Goal: Task Accomplishment & Management: Manage account settings

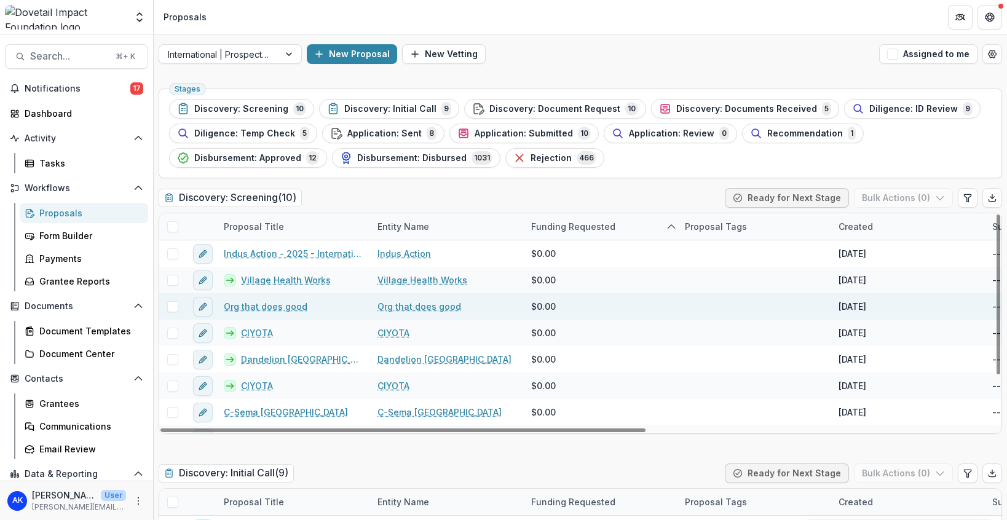
click at [285, 300] on link "Org that does good" at bounding box center [266, 306] width 84 height 13
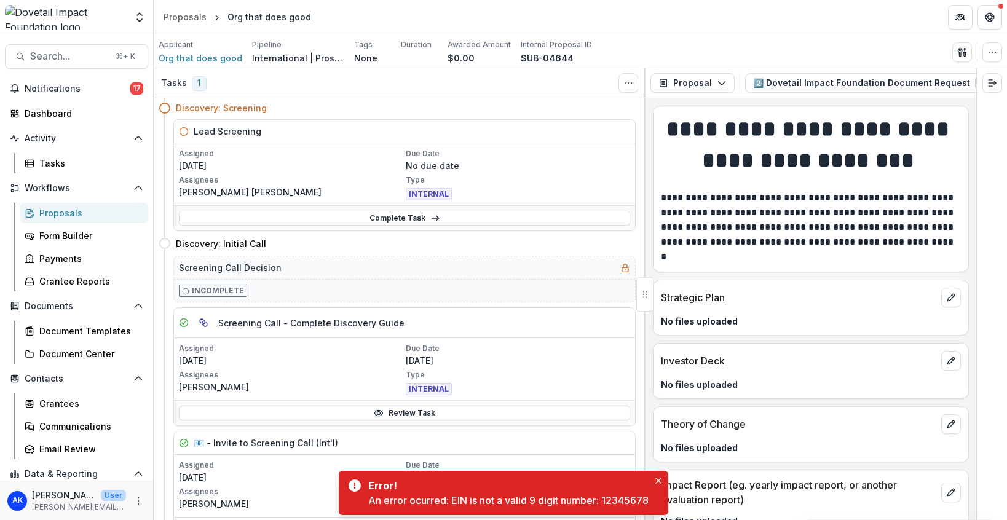
scroll to position [2, 0]
click at [213, 55] on span "Org that does good" at bounding box center [201, 58] width 84 height 13
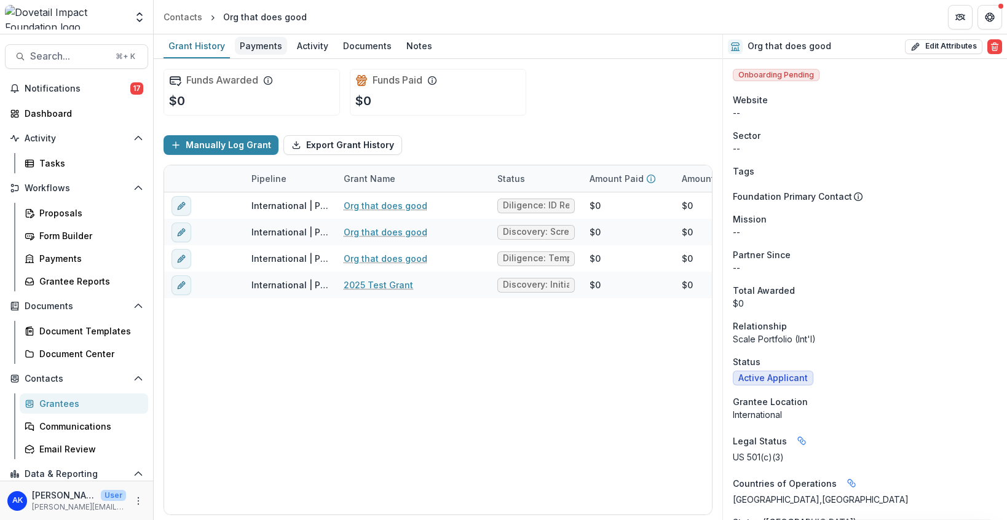
click at [258, 39] on div "Payments" at bounding box center [261, 46] width 52 height 18
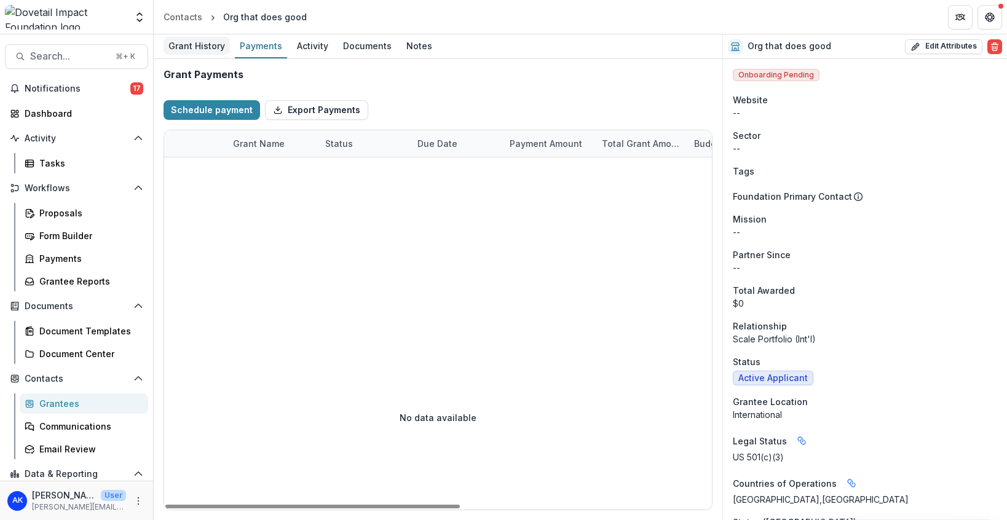
click at [207, 45] on div "Grant History" at bounding box center [197, 46] width 66 height 18
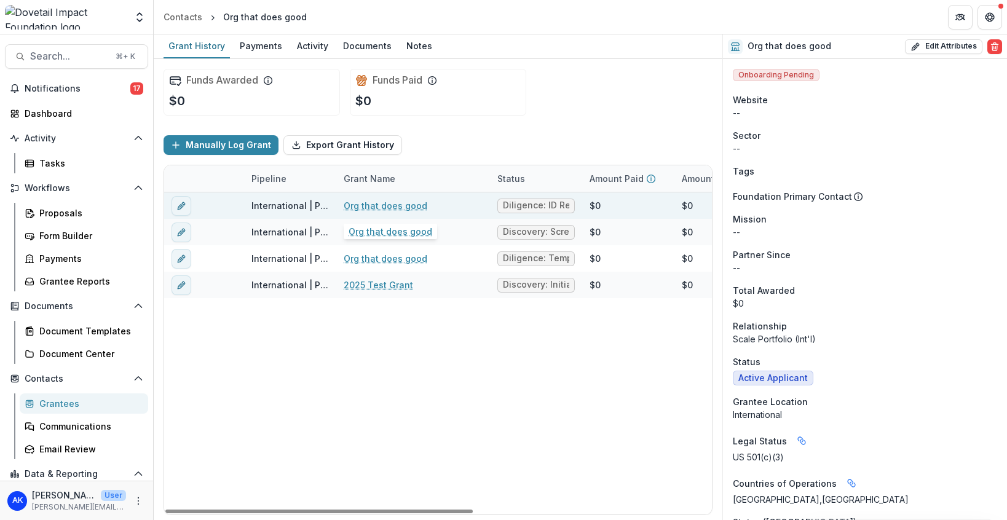
click at [358, 210] on link "Org that does good" at bounding box center [386, 205] width 84 height 13
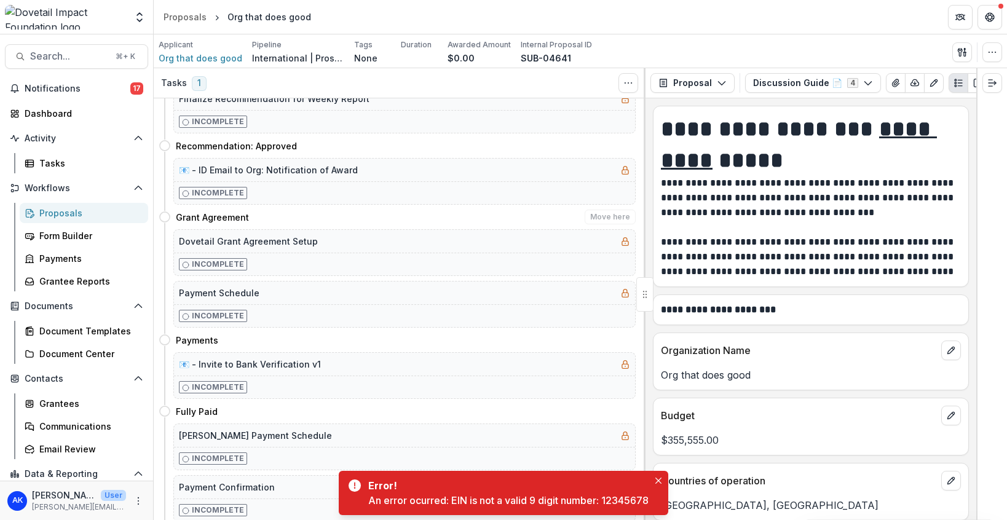
scroll to position [701, 0]
click at [323, 263] on div "Incomplete" at bounding box center [404, 264] width 461 height 23
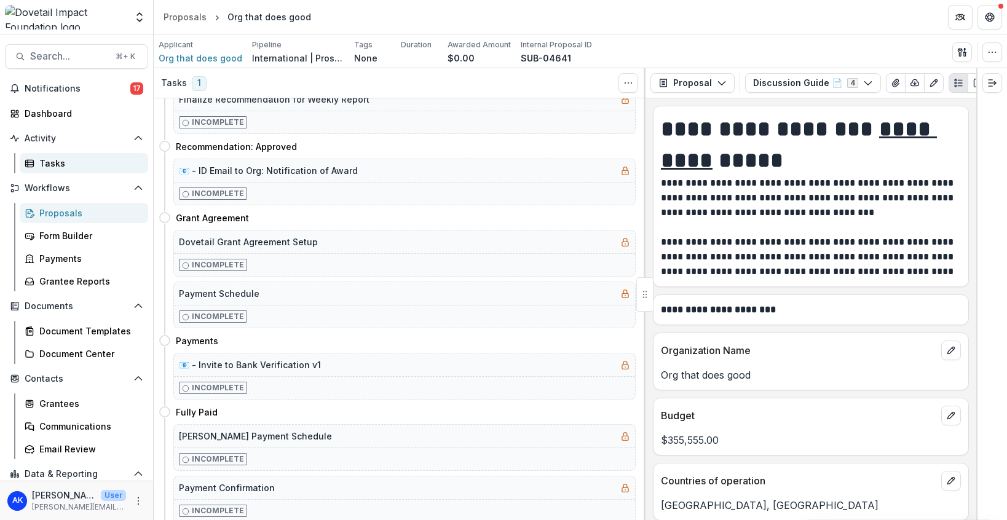
click at [68, 167] on div "Tasks" at bounding box center [88, 163] width 99 height 13
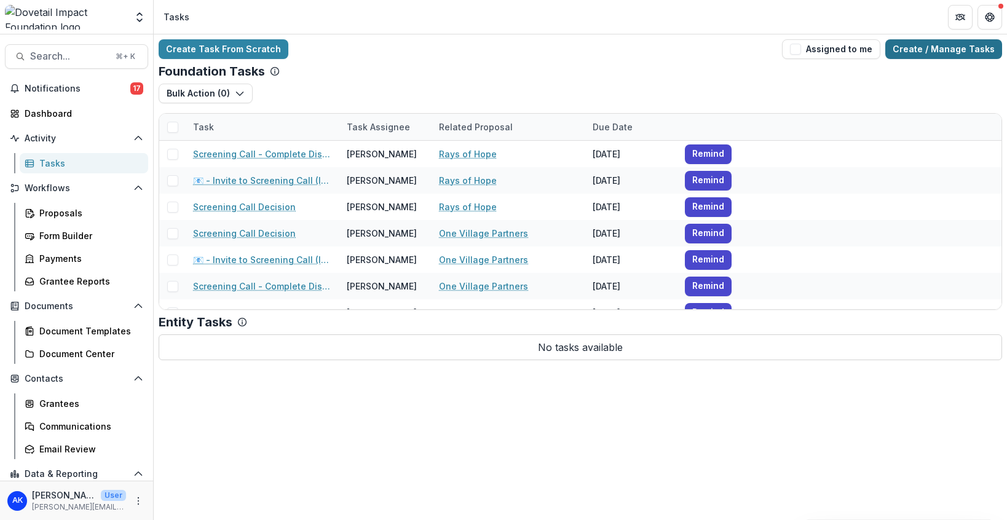
click at [914, 49] on link "Create / Manage Tasks" at bounding box center [943, 49] width 117 height 20
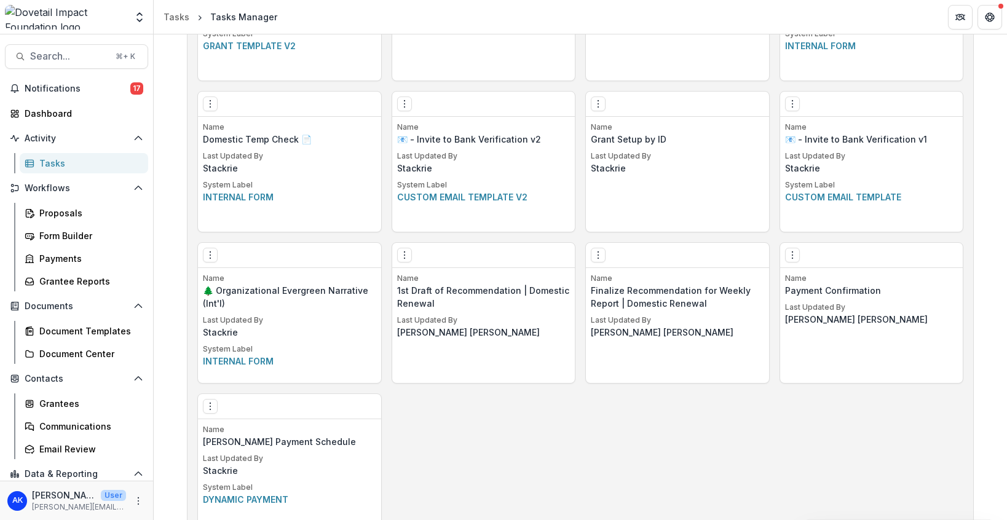
scroll to position [1794, 0]
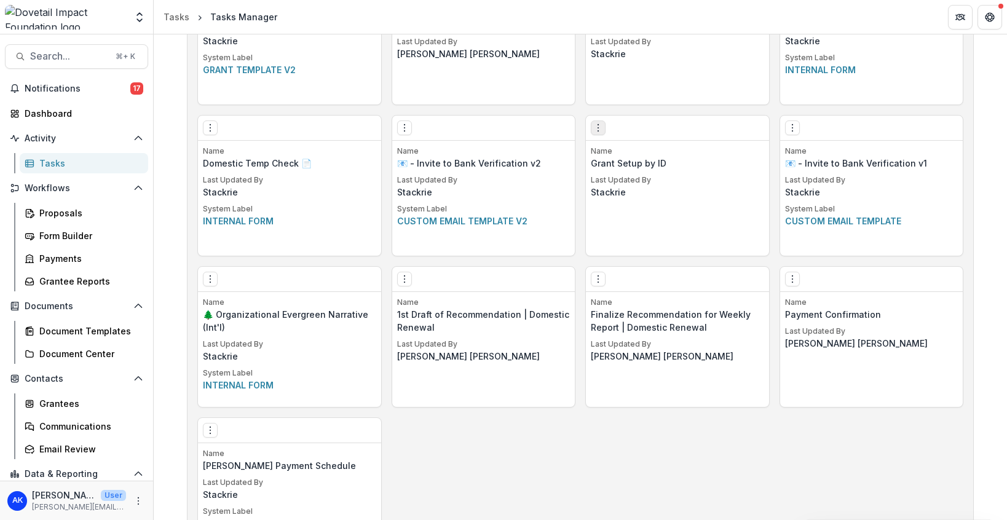
click at [599, 132] on icon "Options" at bounding box center [598, 128] width 10 height 10
click at [614, 151] on link "Edit" at bounding box center [667, 153] width 151 height 20
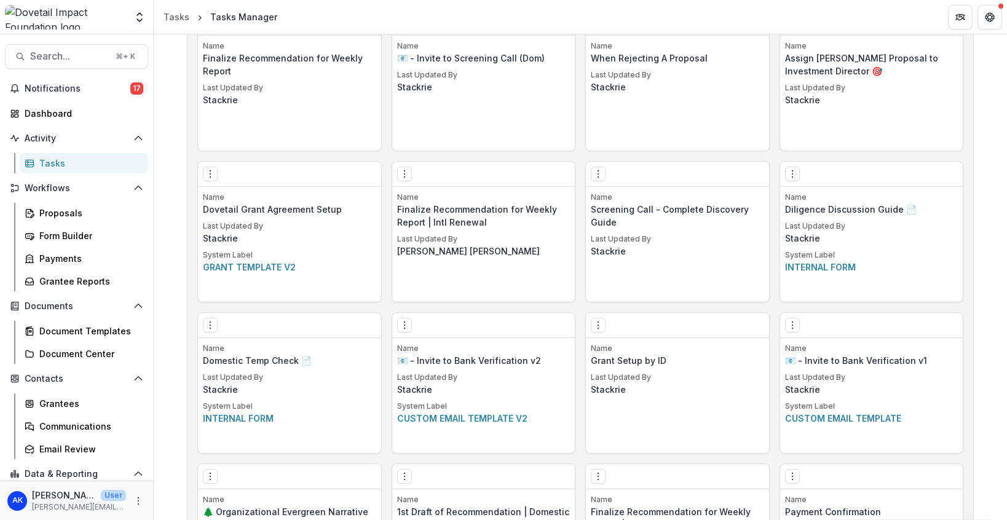
scroll to position [1601, 0]
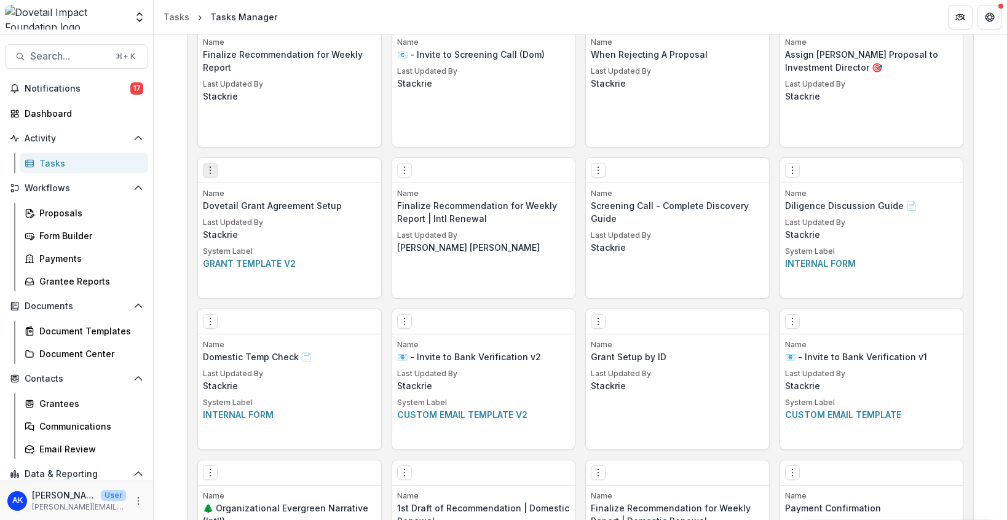
click at [210, 173] on icon "Options" at bounding box center [210, 170] width 10 height 10
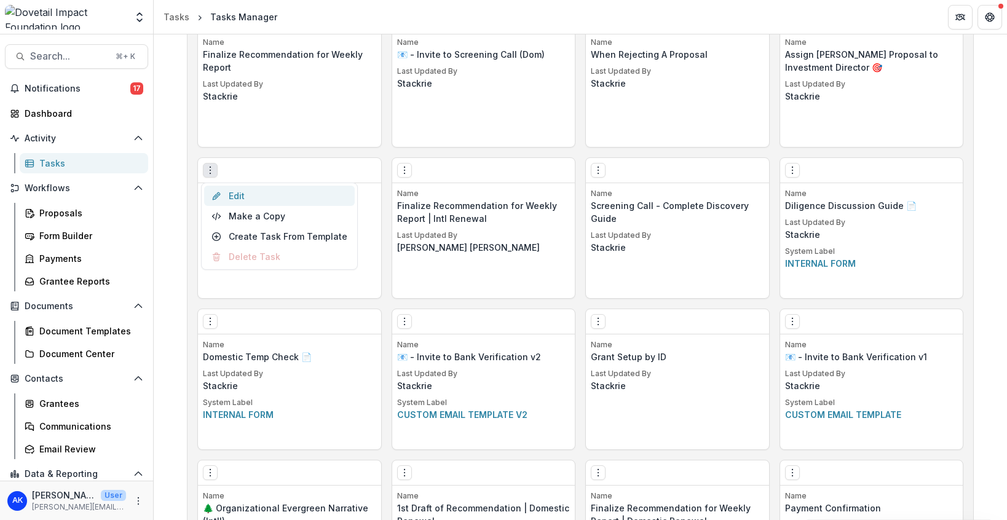
click at [246, 196] on link "Edit" at bounding box center [279, 196] width 151 height 20
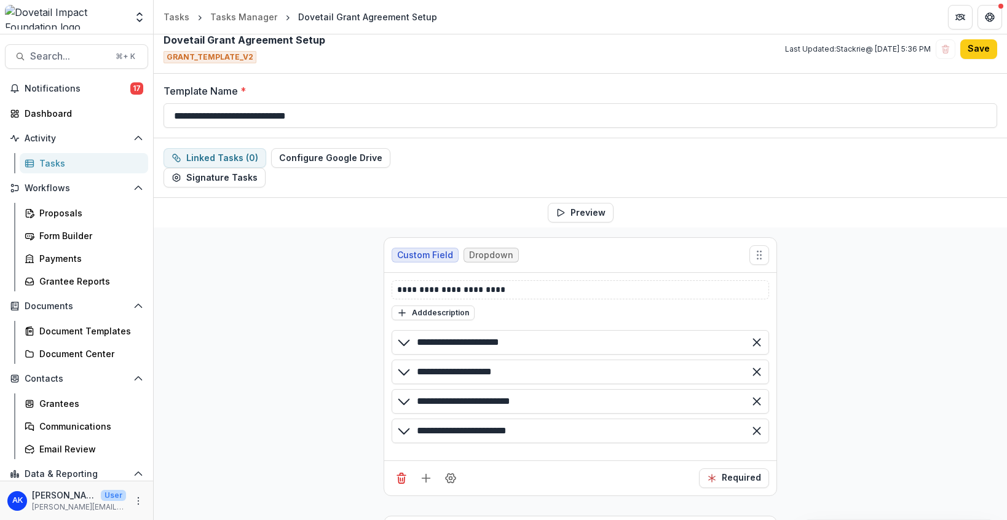
scroll to position [20, 0]
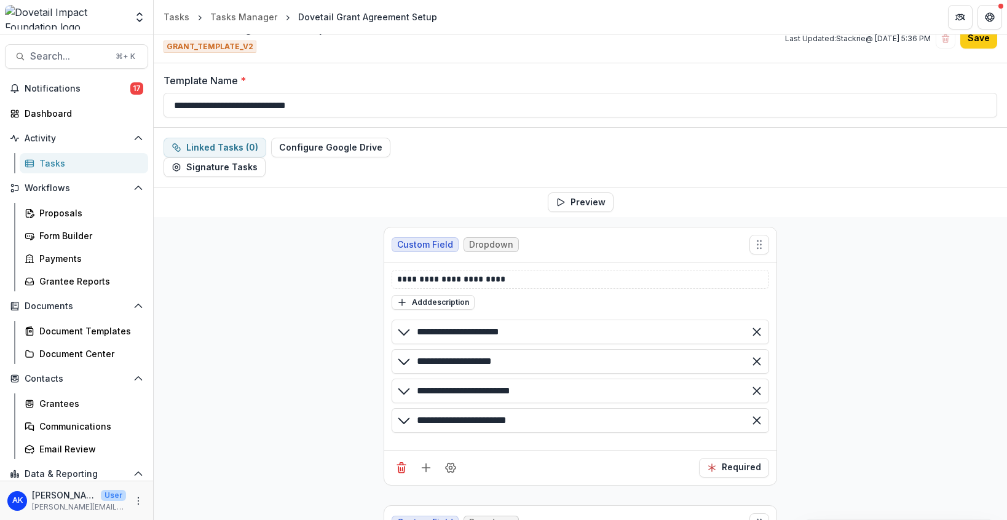
click at [403, 330] on icon at bounding box center [404, 332] width 15 height 15
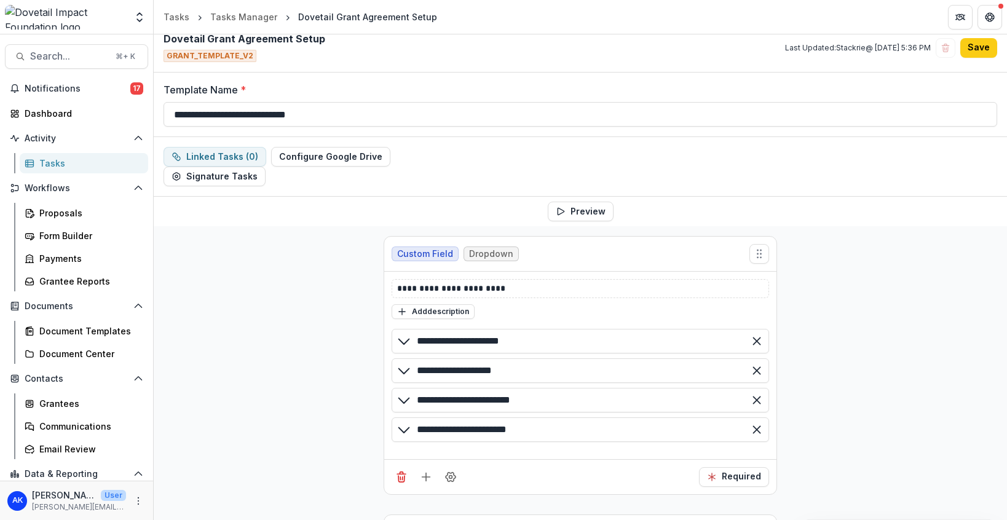
scroll to position [0, 0]
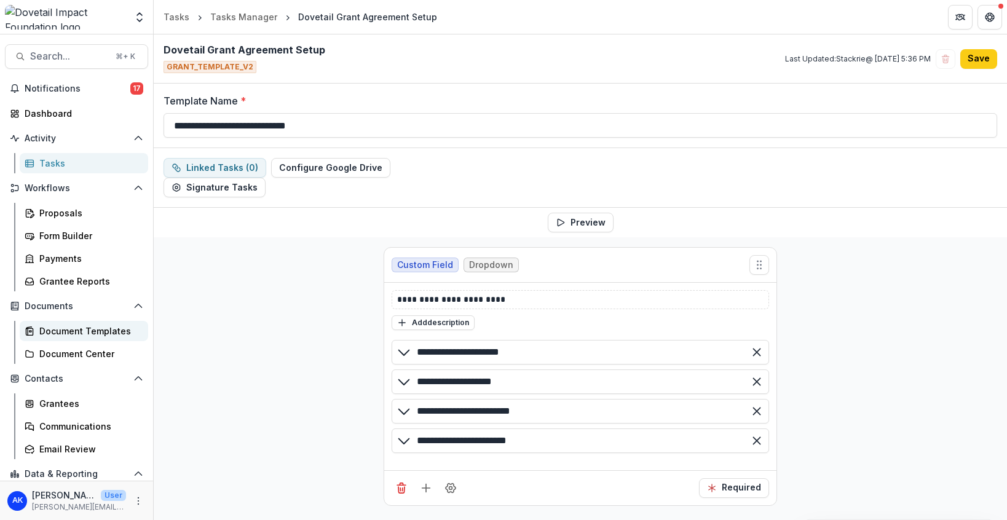
click at [81, 328] on div "Document Templates" at bounding box center [88, 331] width 99 height 13
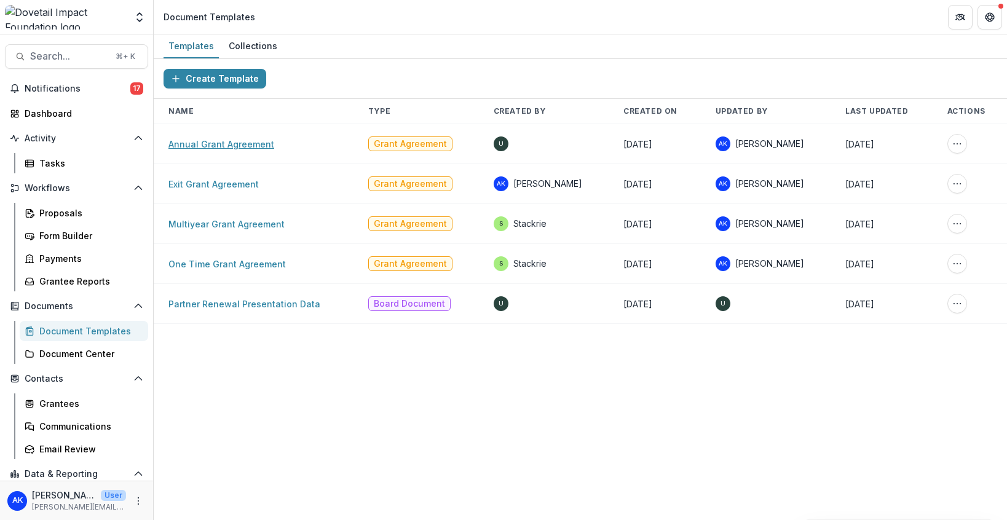
click at [232, 141] on link "Annual Grant Agreement" at bounding box center [221, 144] width 106 height 10
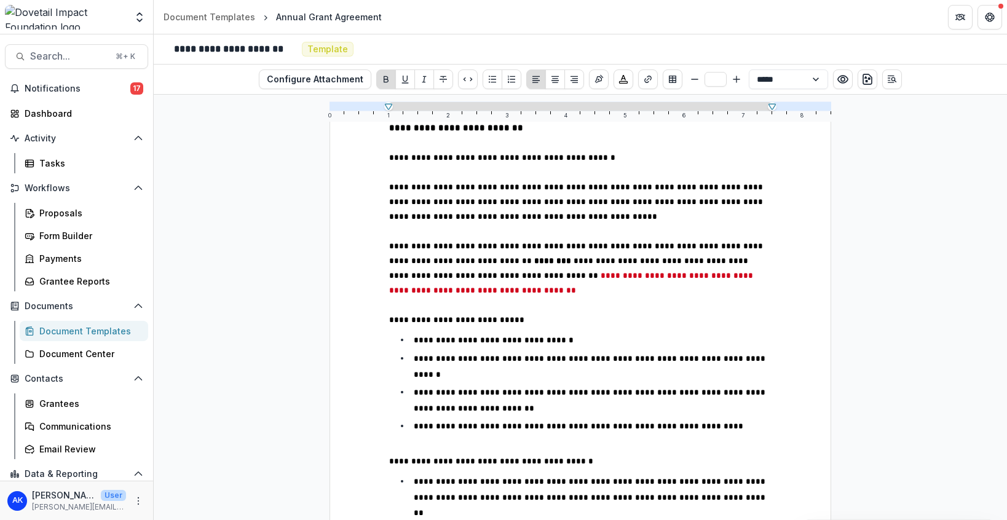
scroll to position [40, 0]
